Goal: Task Accomplishment & Management: Use online tool/utility

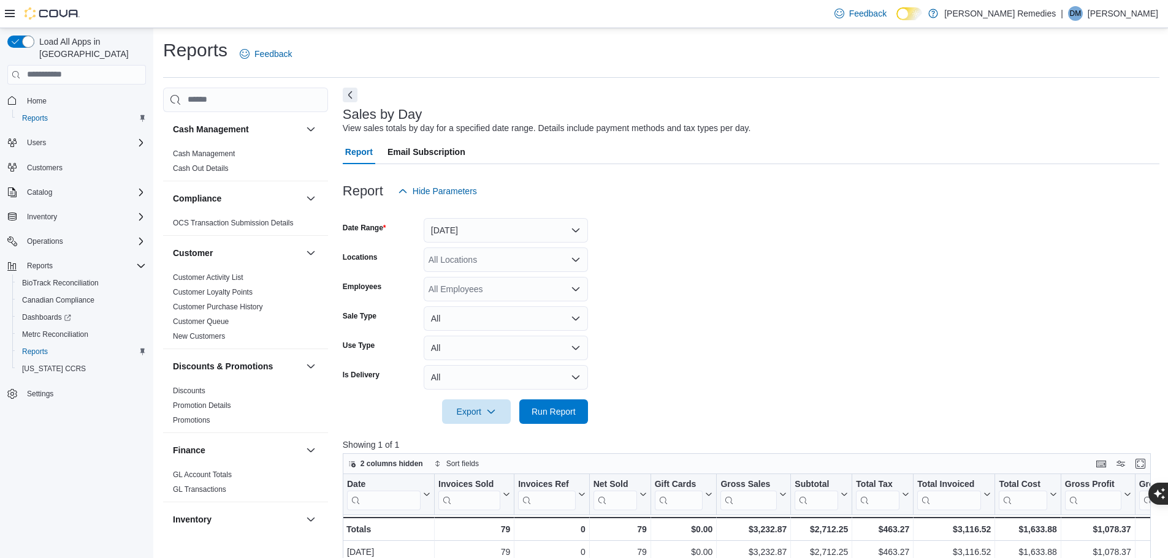
scroll to position [783, 0]
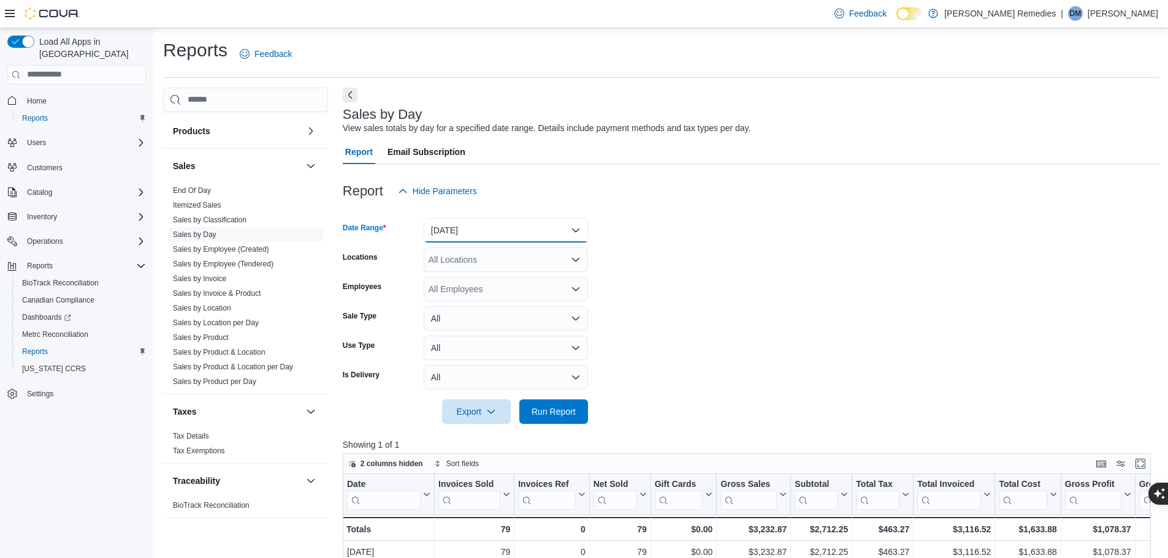
click at [566, 231] on button "[DATE]" at bounding box center [506, 230] width 164 height 25
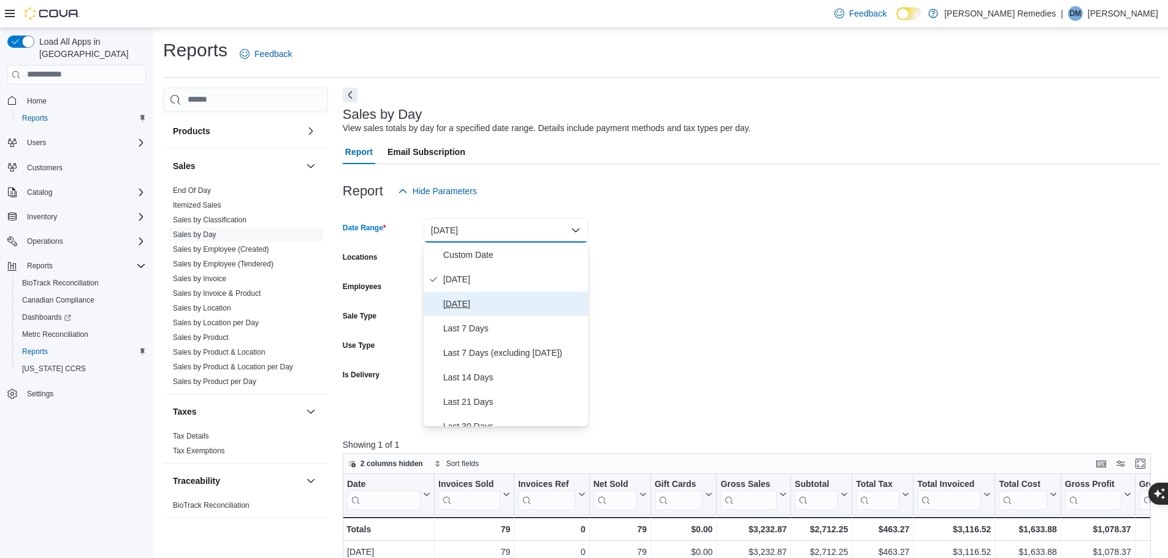
click at [508, 307] on span "[DATE]" at bounding box center [513, 304] width 140 height 15
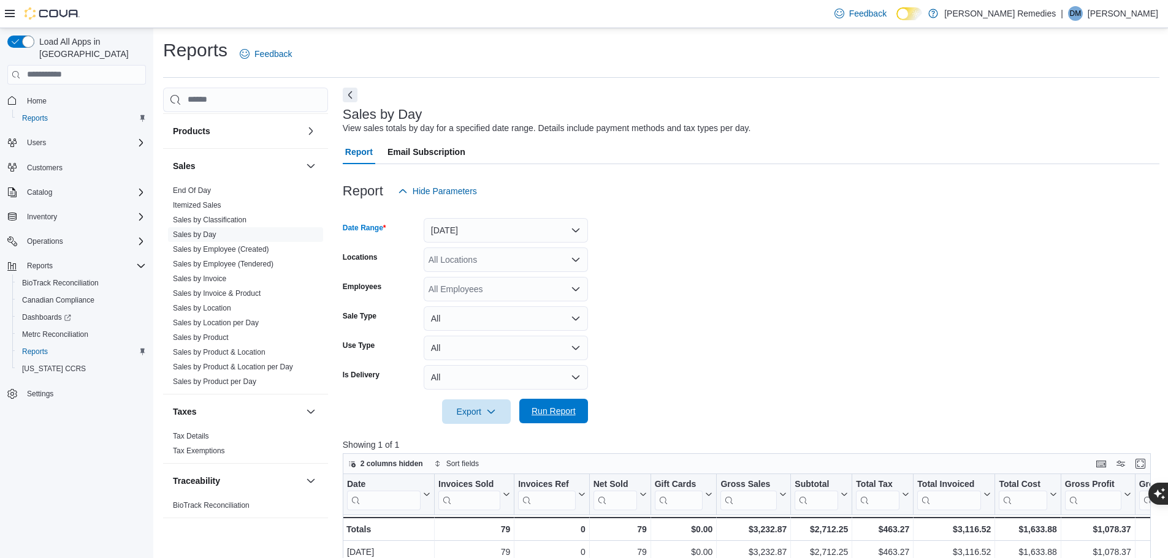
click at [570, 417] on span "Run Report" at bounding box center [554, 411] width 44 height 12
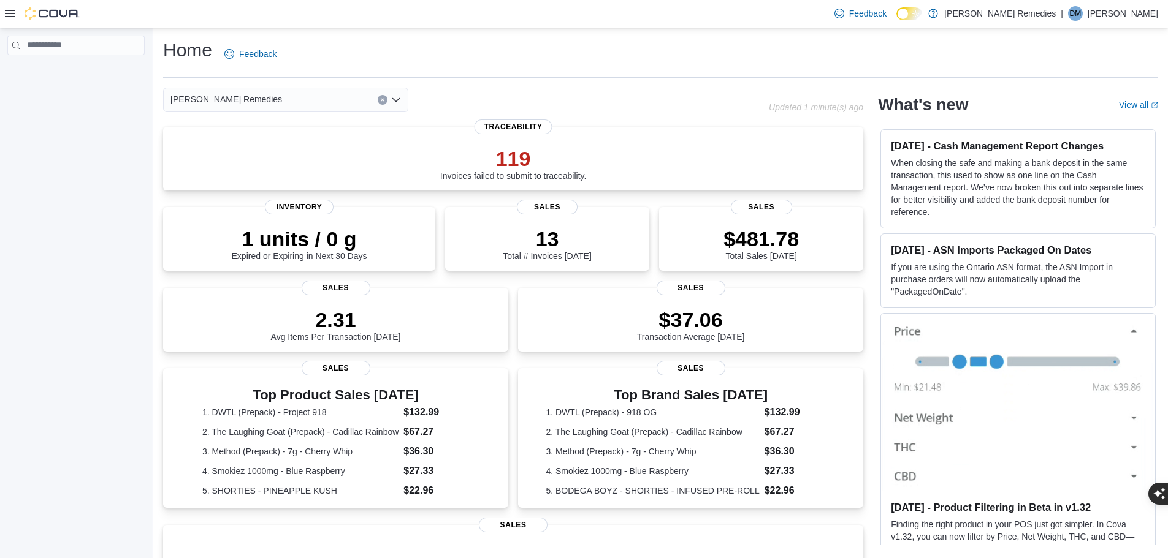
click at [6, 11] on icon at bounding box center [10, 13] width 10 height 7
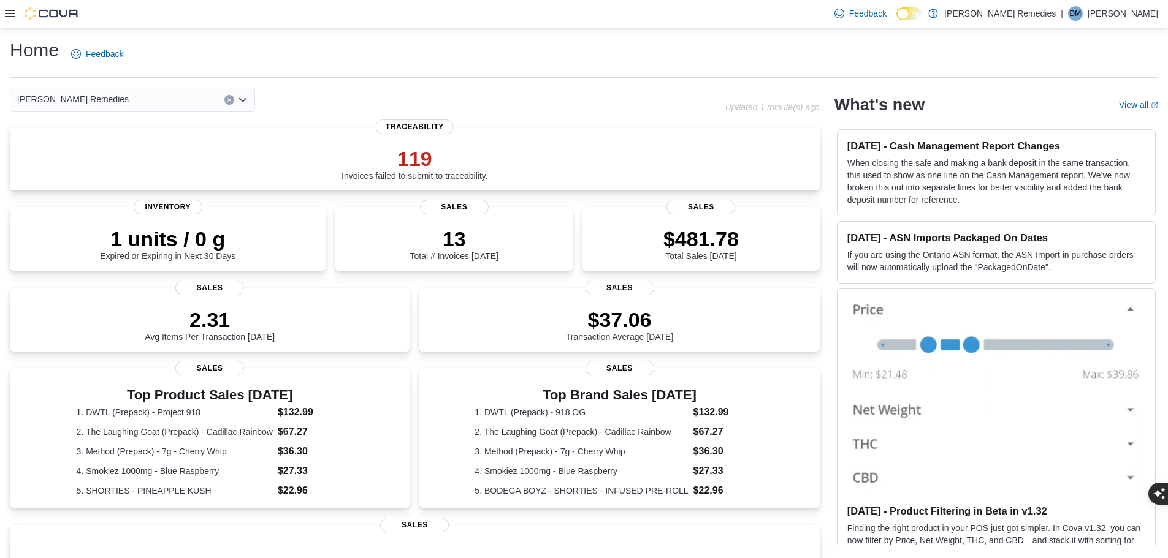
click at [7, 12] on icon at bounding box center [10, 14] width 10 height 10
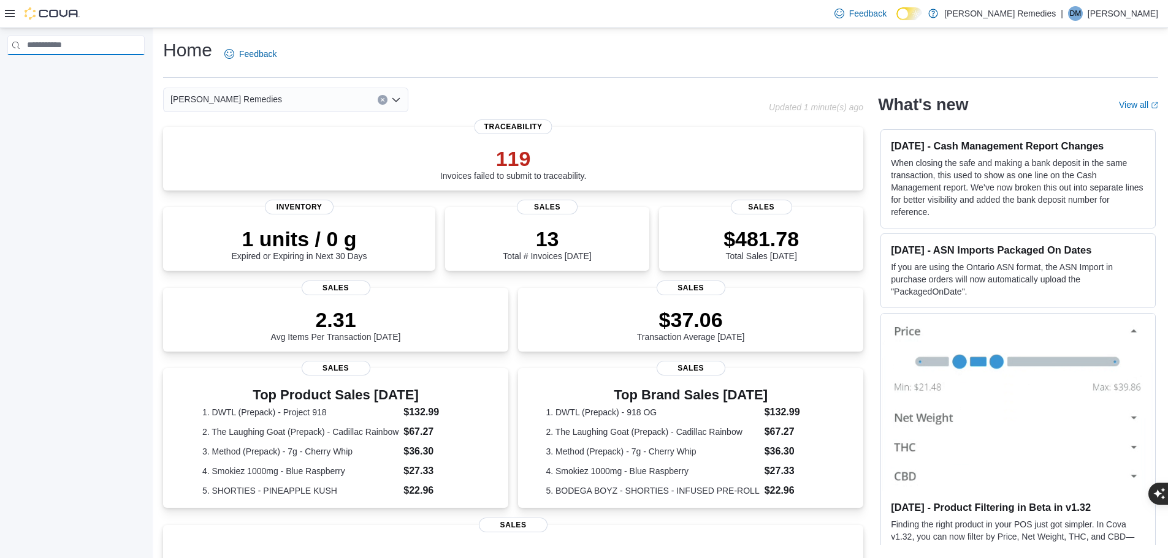
click at [99, 51] on input "search" at bounding box center [75, 46] width 137 height 20
type input "*******"
click at [137, 45] on icon "Clear input" at bounding box center [136, 45] width 2 height 2
click at [5, 13] on icon at bounding box center [10, 13] width 10 height 7
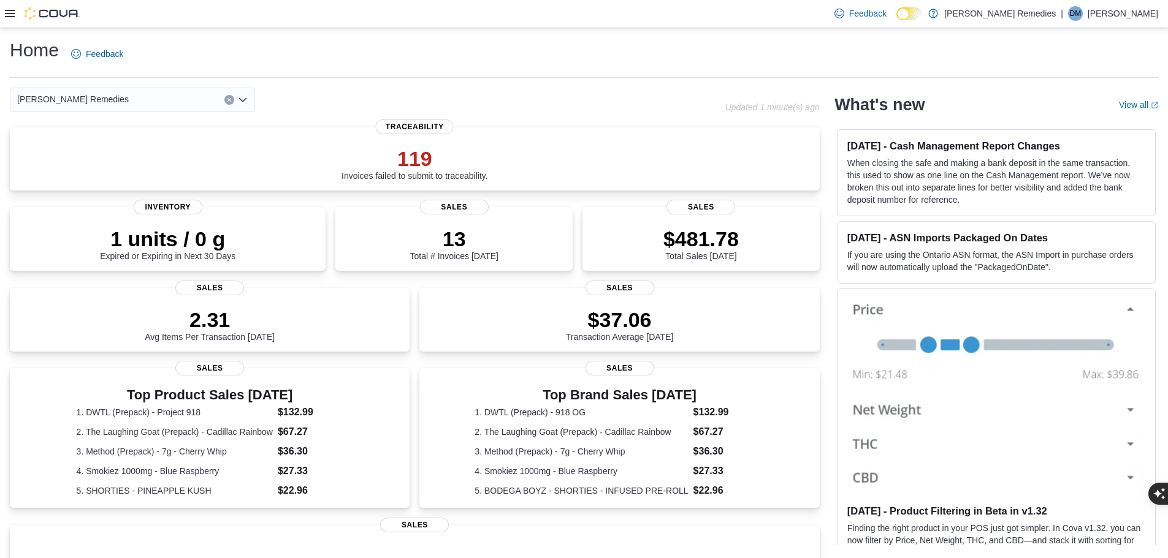
click at [6, 13] on icon at bounding box center [10, 13] width 10 height 7
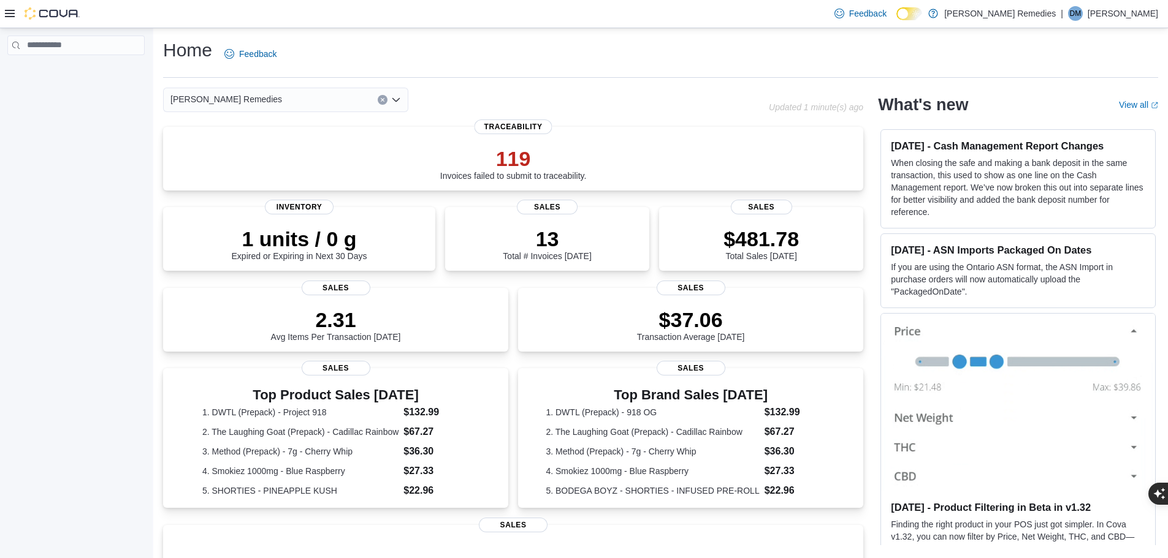
click at [101, 58] on nav "Complex example" at bounding box center [75, 72] width 137 height 29
click at [102, 56] on div at bounding box center [75, 61] width 147 height 61
click at [106, 123] on div at bounding box center [76, 296] width 152 height 536
drag, startPoint x: 89, startPoint y: 150, endPoint x: 53, endPoint y: 105, distance: 57.2
click at [83, 150] on div at bounding box center [76, 296] width 152 height 536
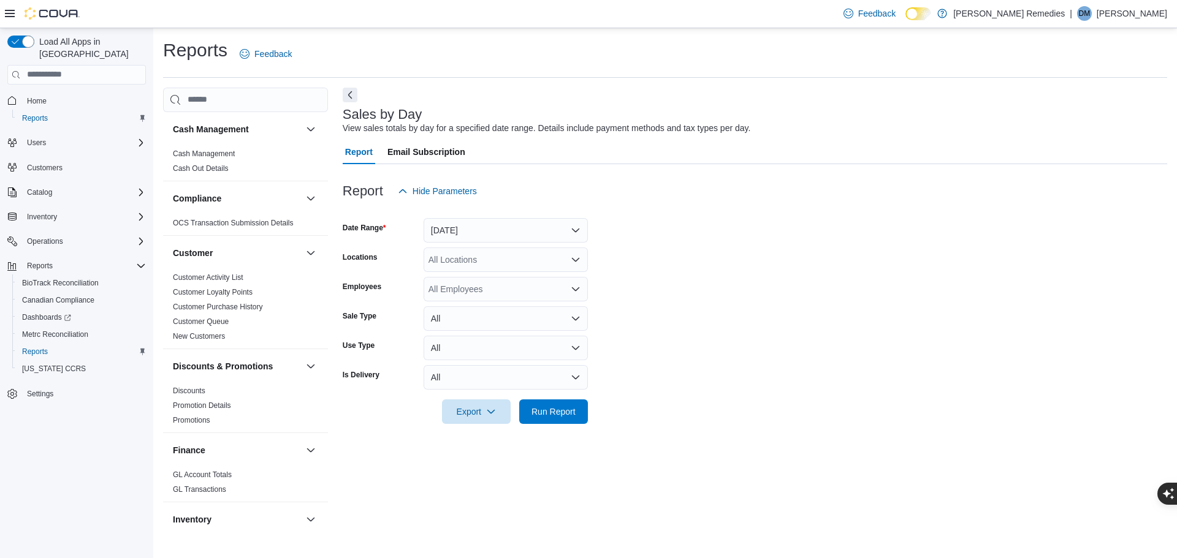
click at [489, 217] on div at bounding box center [755, 211] width 825 height 15
click at [569, 410] on span "Run Report" at bounding box center [554, 411] width 44 height 12
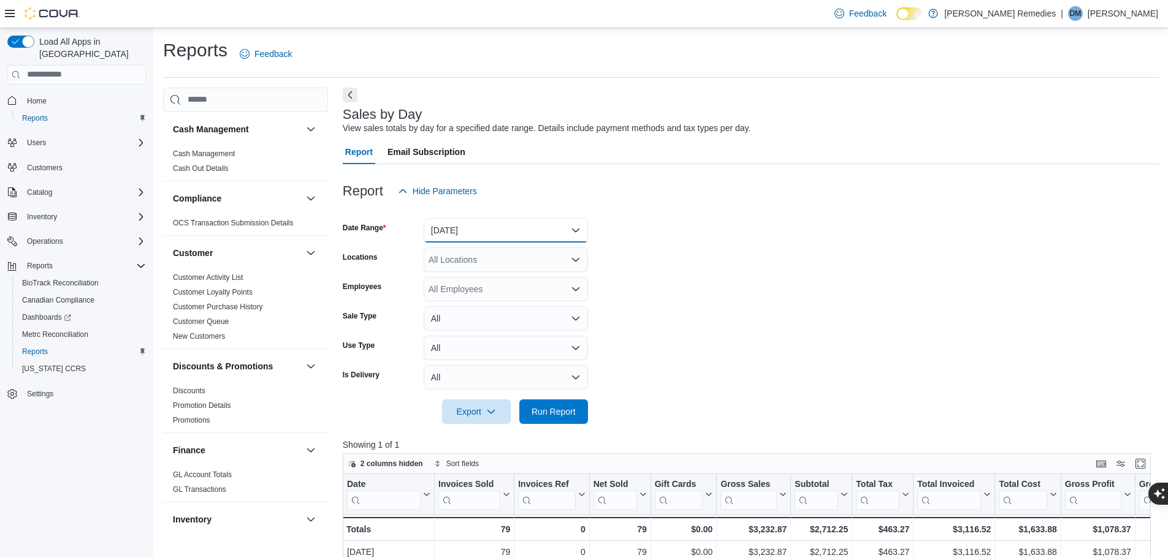
click at [568, 231] on button "[DATE]" at bounding box center [506, 230] width 164 height 25
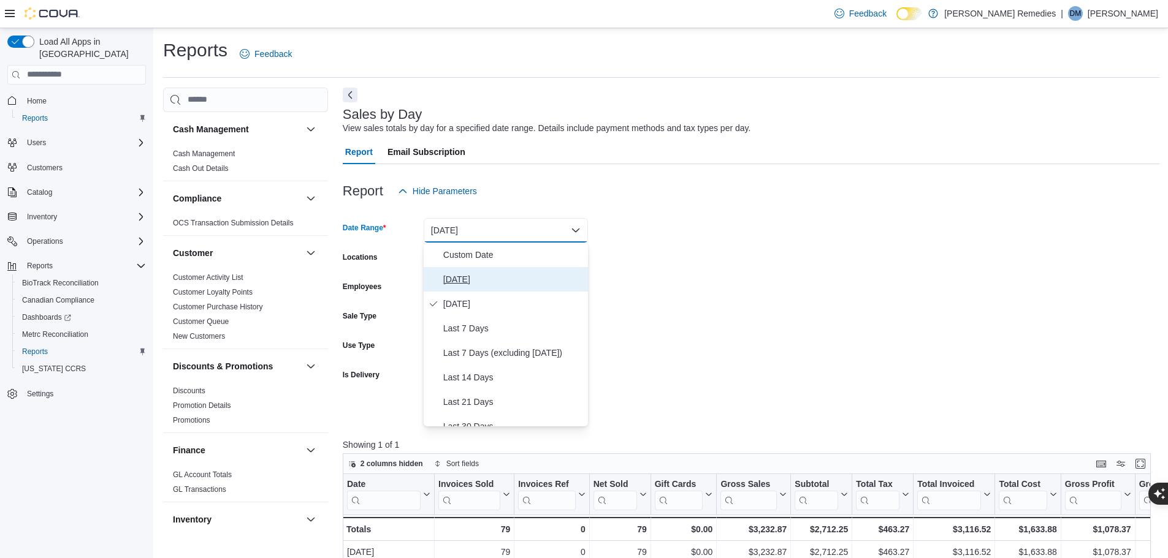
click at [518, 278] on span "[DATE]" at bounding box center [513, 279] width 140 height 15
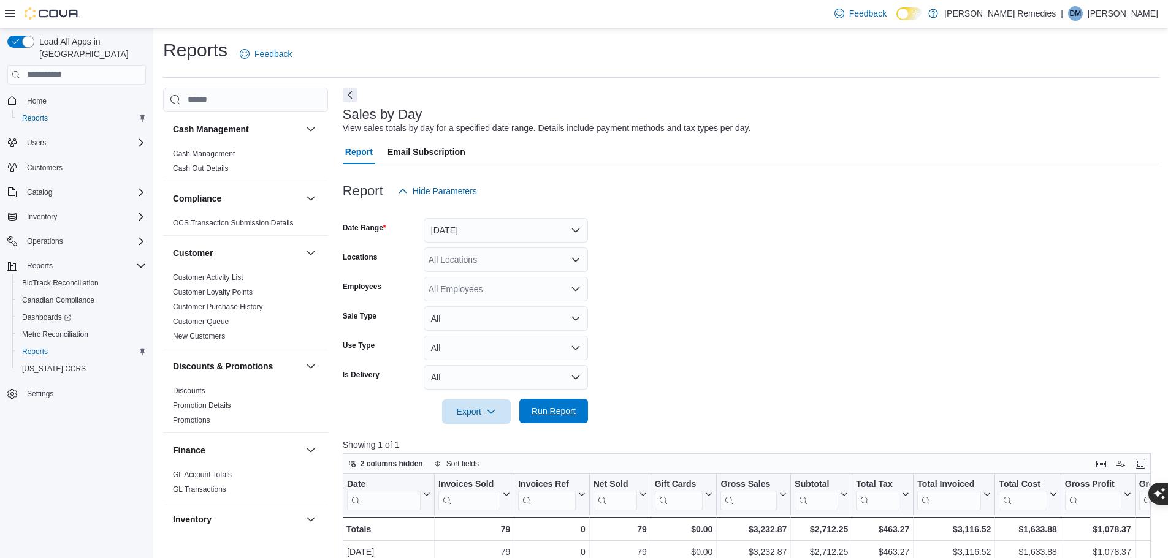
click at [568, 415] on span "Run Report" at bounding box center [554, 411] width 44 height 12
